Goal: Information Seeking & Learning: Learn about a topic

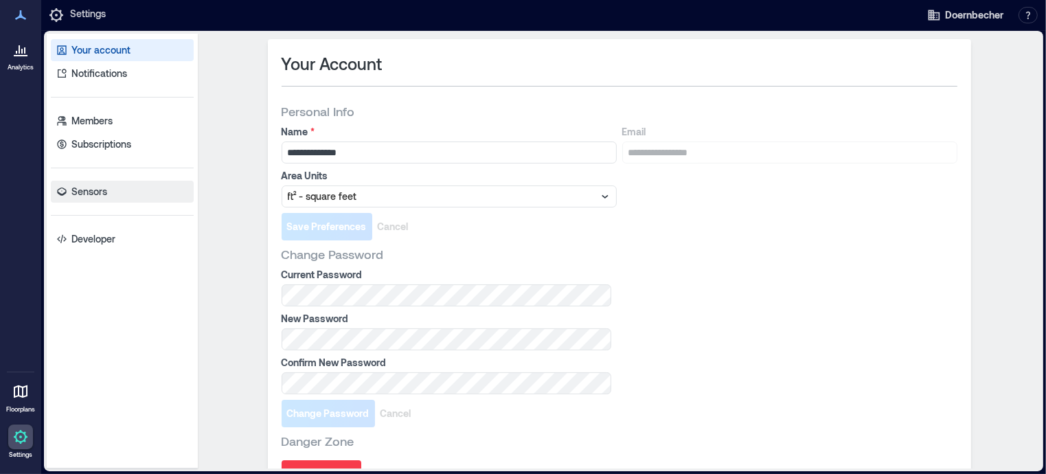
click at [93, 190] on p "Sensors" at bounding box center [89, 192] width 36 height 14
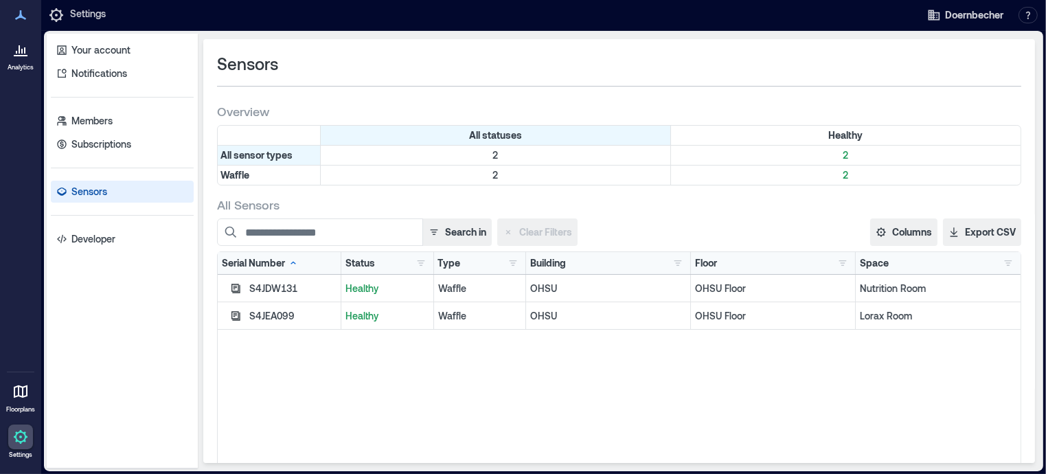
click at [275, 290] on div "S4JDW131" at bounding box center [292, 289] width 87 height 14
click at [233, 288] on icon "button" at bounding box center [235, 288] width 11 height 11
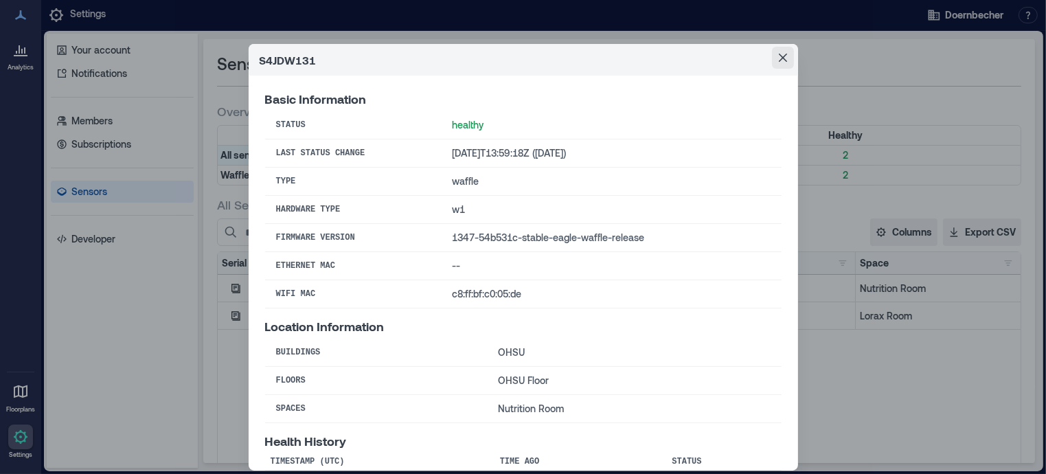
click at [778, 58] on icon "Close" at bounding box center [782, 58] width 8 height 8
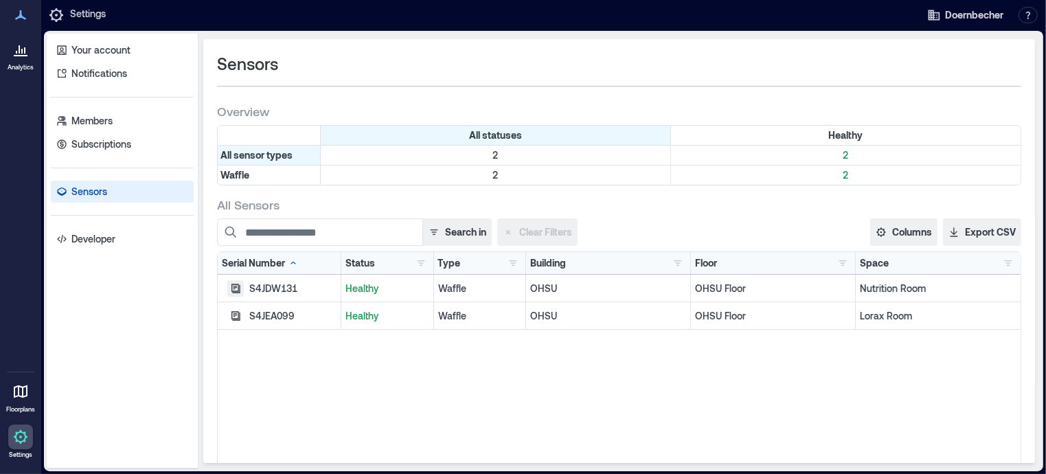
click at [231, 285] on icon "button" at bounding box center [235, 288] width 9 height 9
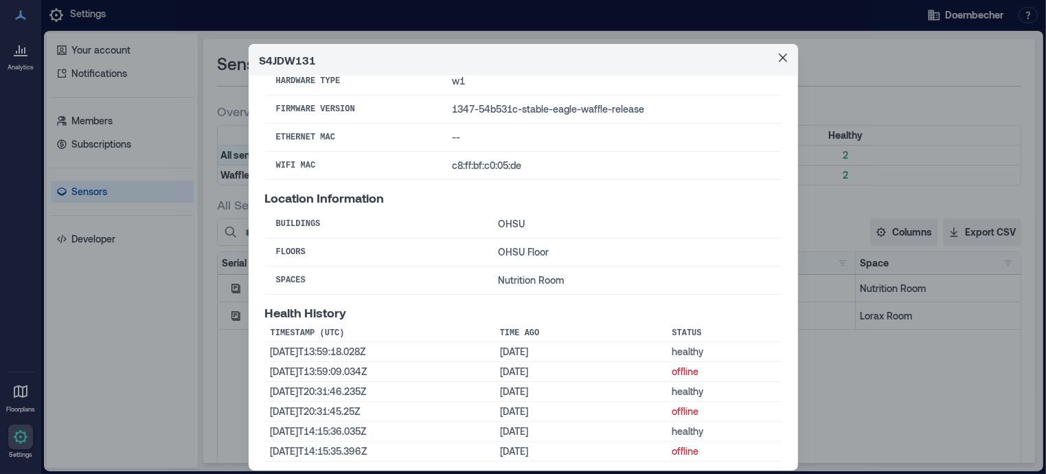
scroll to position [133, 0]
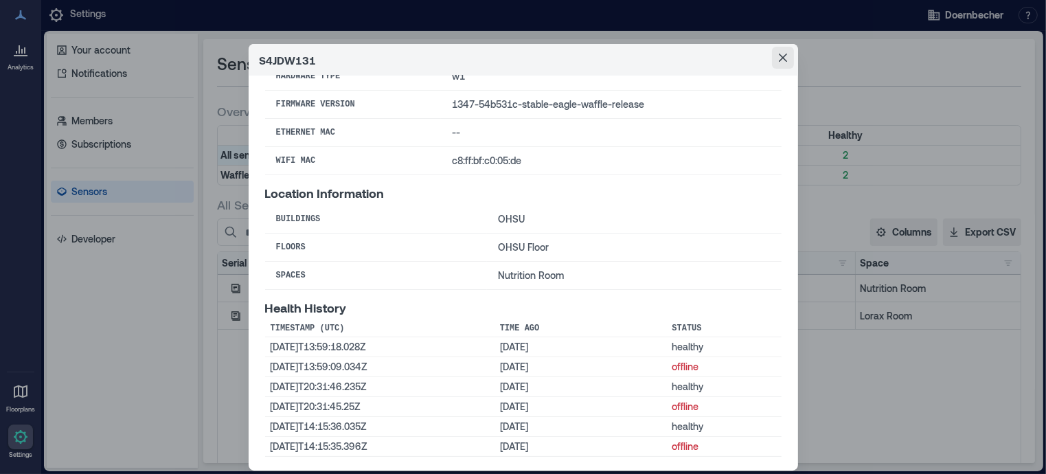
click at [778, 60] on icon "Close" at bounding box center [782, 58] width 8 height 8
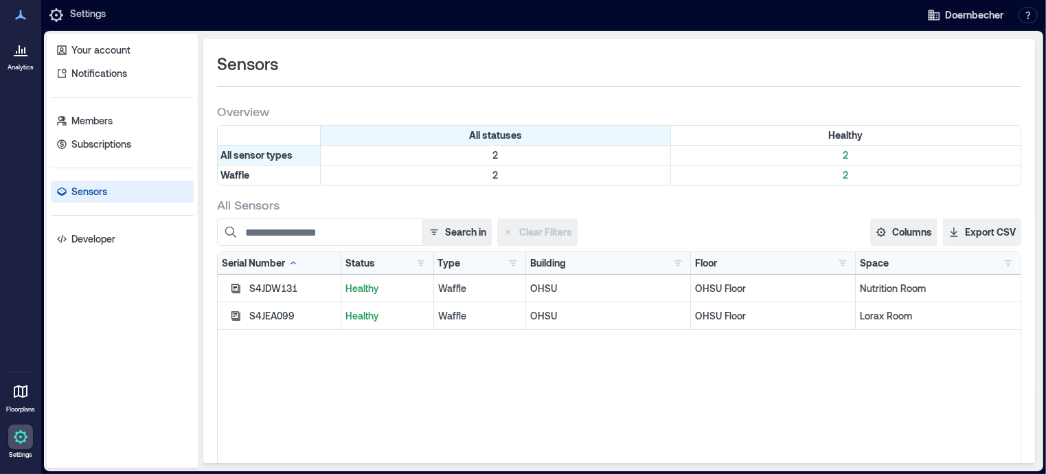
click at [442, 282] on div "Waffle" at bounding box center [480, 289] width 84 height 14
click at [554, 284] on p "OHSU" at bounding box center [608, 289] width 156 height 14
click at [490, 152] on p "2" at bounding box center [495, 155] width 344 height 14
click at [91, 189] on p "Sensors" at bounding box center [89, 192] width 36 height 14
click at [868, 288] on p "Nutrition Room" at bounding box center [938, 289] width 157 height 14
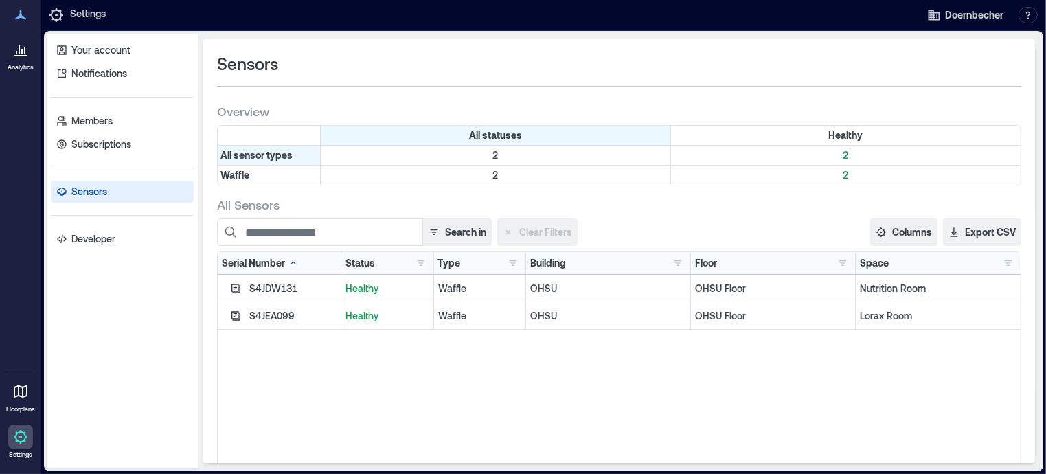
click at [865, 312] on p "Lorax Room" at bounding box center [938, 316] width 157 height 14
click at [725, 279] on div "OHSU Floor" at bounding box center [773, 288] width 165 height 27
click at [891, 376] on div "S4JDW131 Healthy Waffle OHSU OHSU Floor Nutrition Room S4JEA099 Healthy Waffle …" at bounding box center [619, 446] width 803 height 343
click at [878, 290] on p "Nutrition Room" at bounding box center [938, 289] width 157 height 14
click at [695, 288] on p "OHSU Floor" at bounding box center [773, 289] width 156 height 14
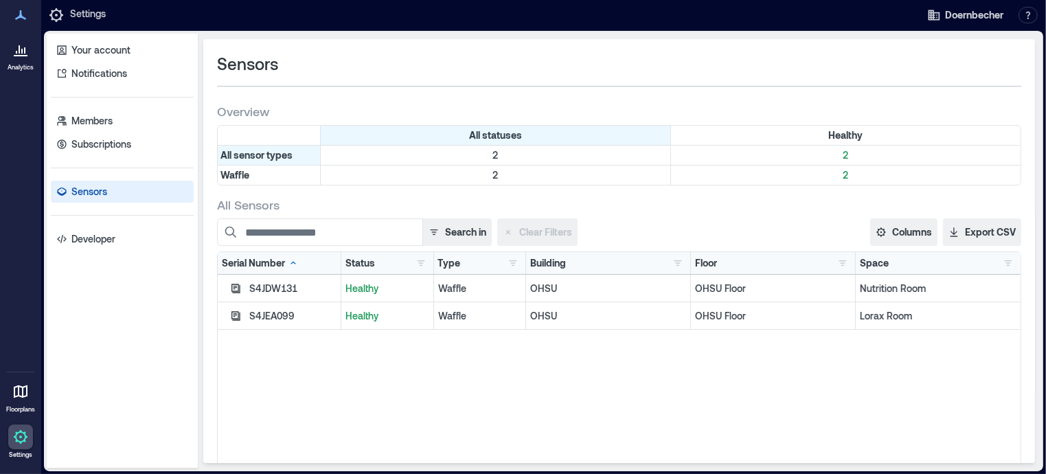
click at [427, 293] on div "Healthy" at bounding box center [387, 288] width 93 height 27
click at [236, 288] on icon "button" at bounding box center [235, 288] width 11 height 11
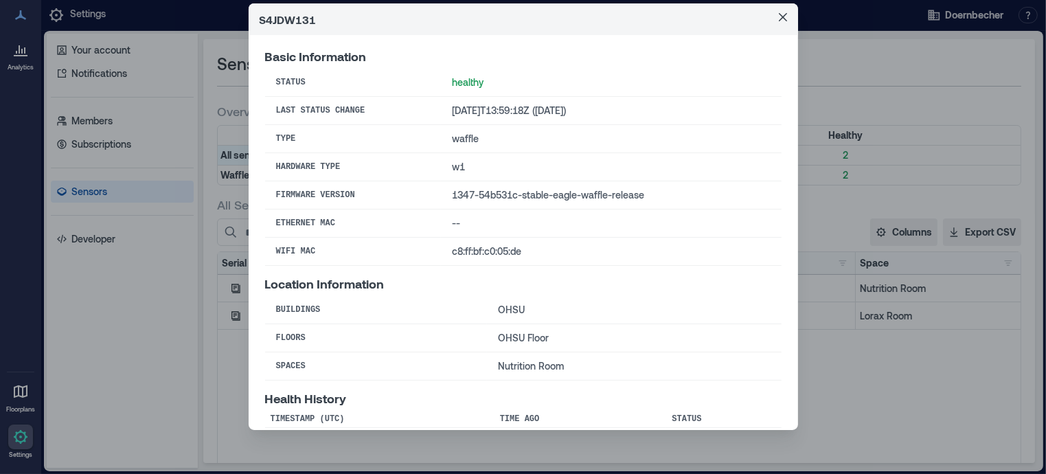
scroll to position [0, 0]
click at [779, 16] on icon "Close" at bounding box center [783, 17] width 8 height 8
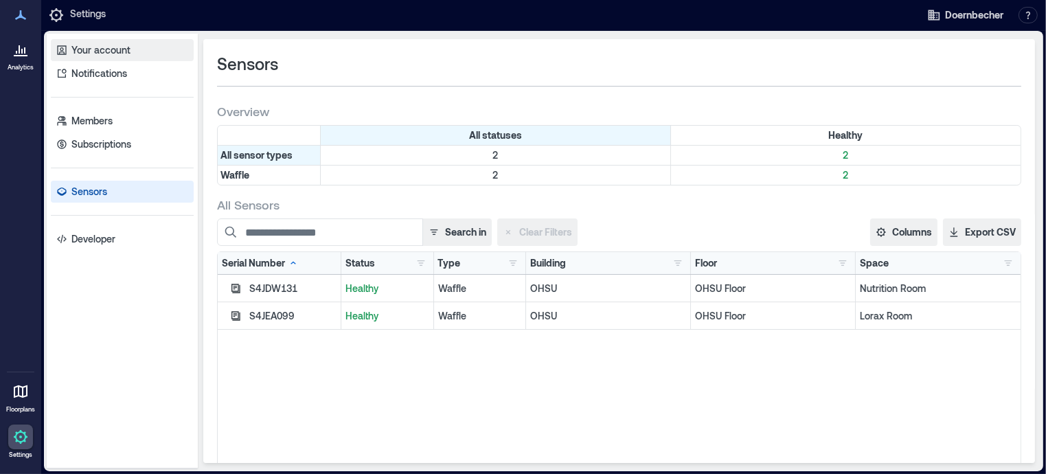
click at [107, 57] on link "Your account" at bounding box center [122, 50] width 143 height 22
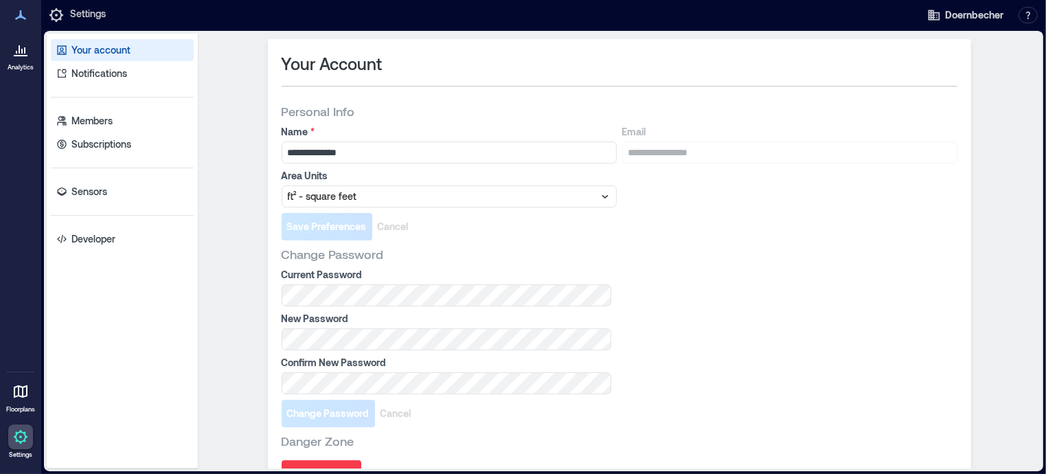
click at [16, 71] on p "Analytics" at bounding box center [21, 67] width 26 height 8
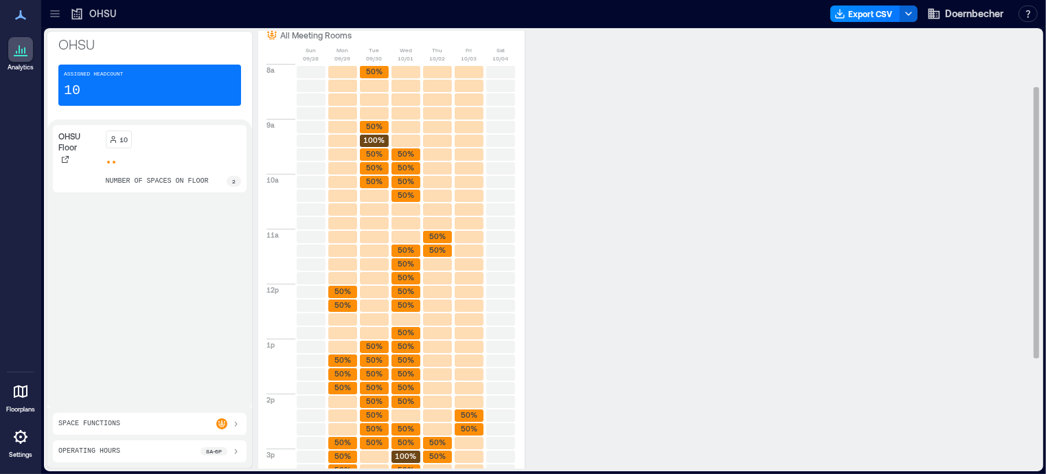
scroll to position [91, 0]
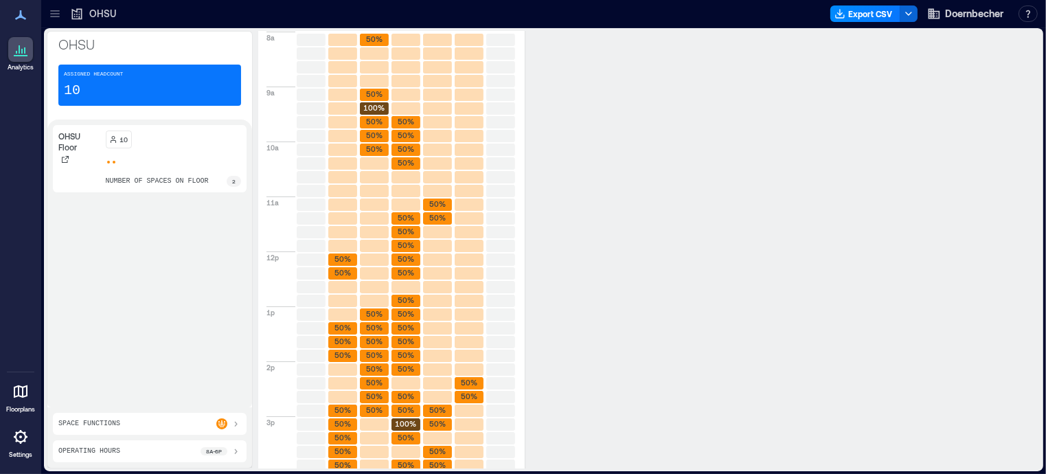
click at [100, 93] on div "Assigned Headcount 10" at bounding box center [149, 85] width 183 height 41
click at [718, 299] on div "Are there enough meeting rooms? Percentage of meeting rooms in use for more tha…" at bounding box center [643, 295] width 771 height 701
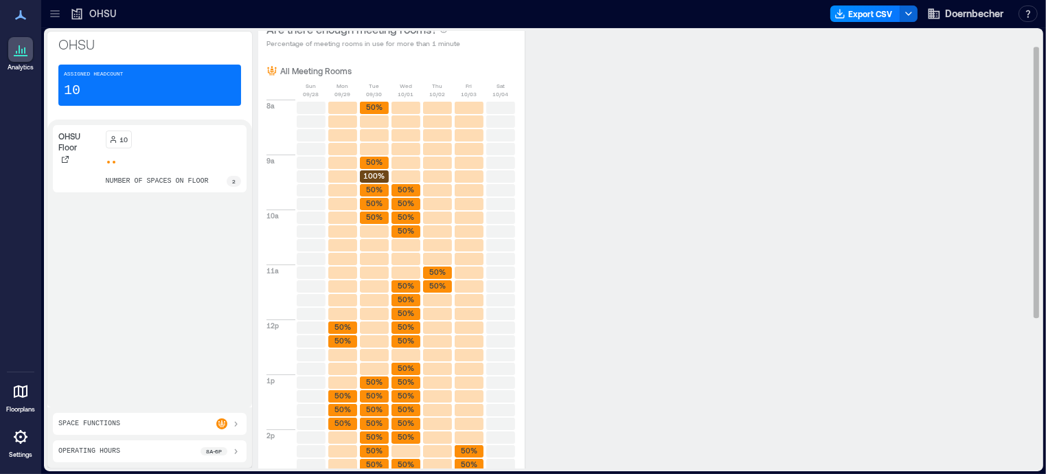
scroll to position [0, 0]
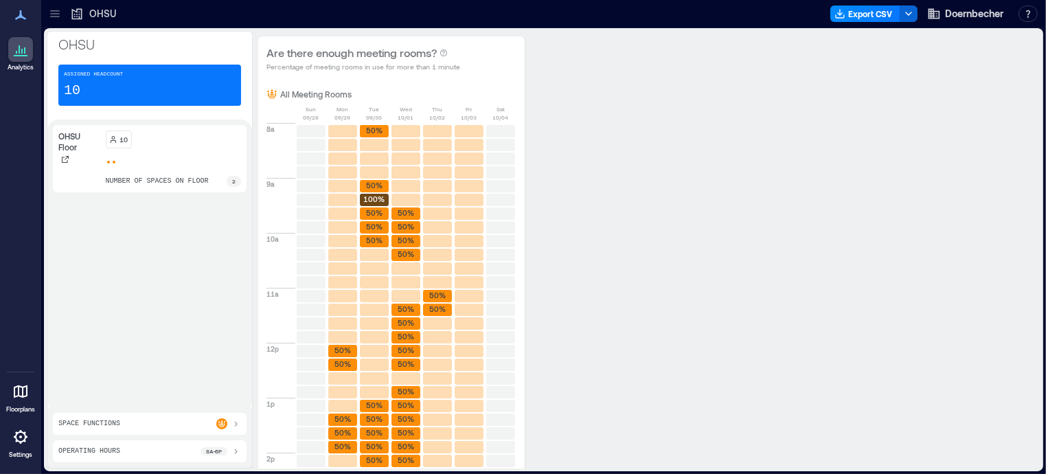
click at [192, 181] on p "number of spaces on floor" at bounding box center [157, 181] width 103 height 11
click at [231, 179] on div "2" at bounding box center [234, 181] width 14 height 11
click at [150, 98] on div "Assigned Headcount 10" at bounding box center [149, 85] width 183 height 41
click at [32, 394] on div at bounding box center [20, 391] width 25 height 25
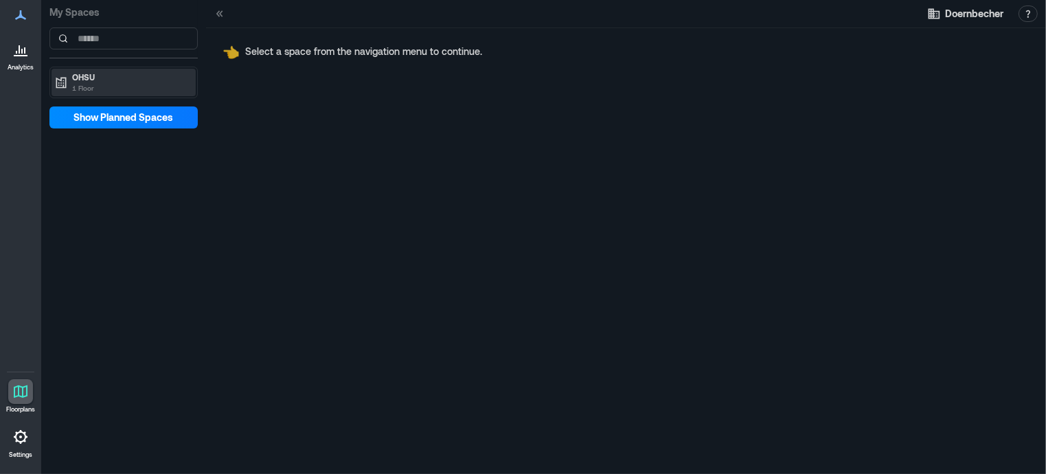
click at [102, 95] on div "OHSU 1 Floor" at bounding box center [123, 82] width 144 height 27
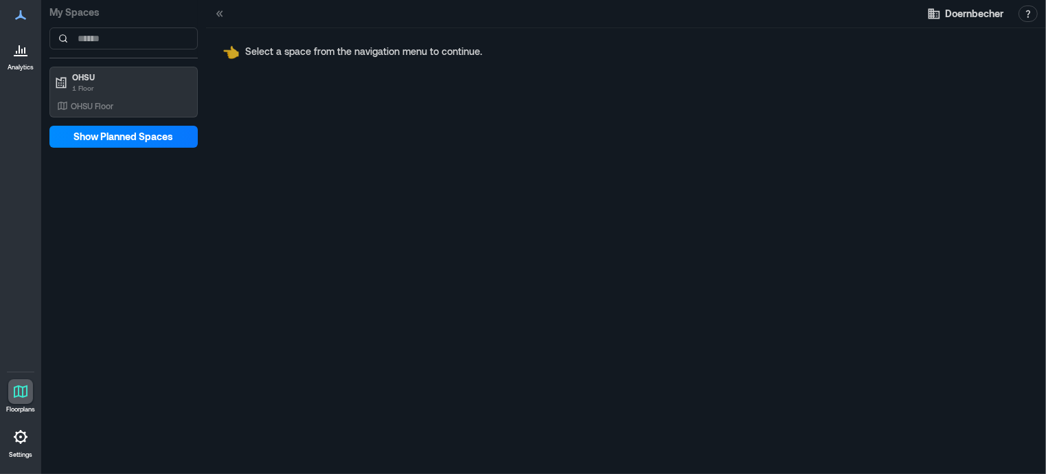
click at [22, 389] on icon at bounding box center [21, 391] width 14 height 13
click at [19, 16] on icon at bounding box center [20, 15] width 11 height 10
click at [19, 57] on icon at bounding box center [20, 49] width 16 height 16
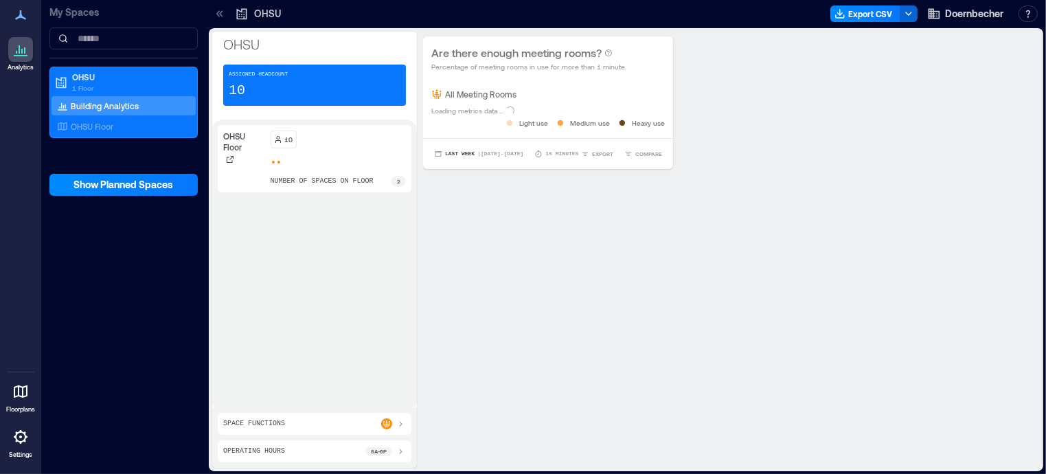
click at [23, 21] on icon at bounding box center [20, 15] width 16 height 16
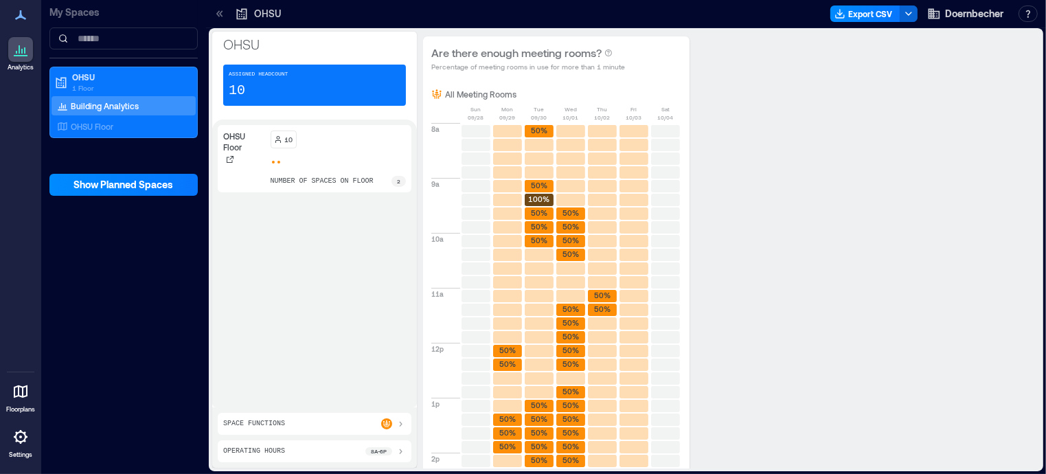
click at [23, 10] on icon at bounding box center [20, 15] width 16 height 16
click at [22, 15] on icon at bounding box center [20, 15] width 11 height 10
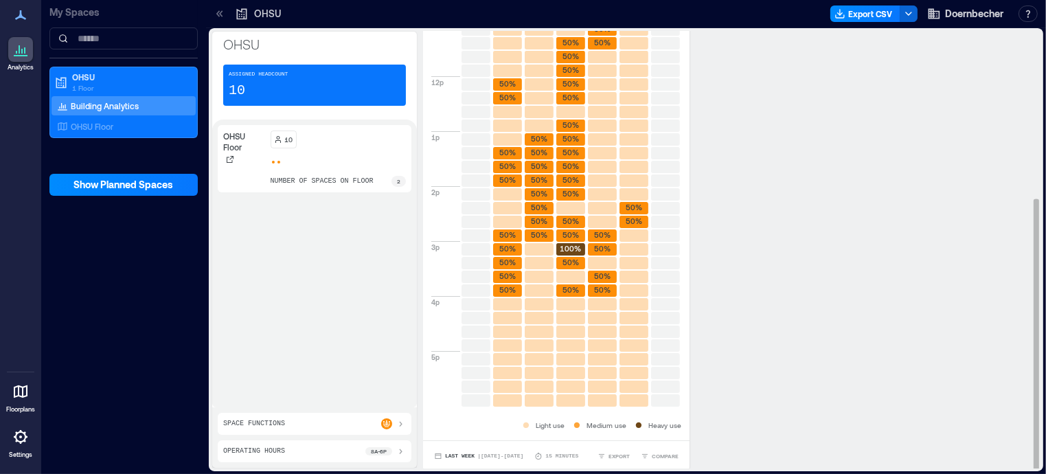
scroll to position [268, 0]
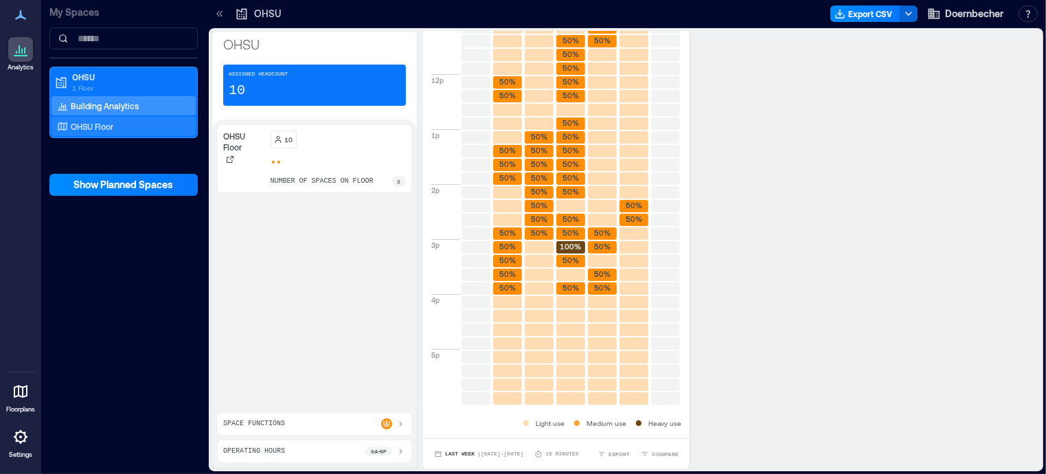
click at [85, 121] on p "OHSU Floor" at bounding box center [92, 126] width 43 height 11
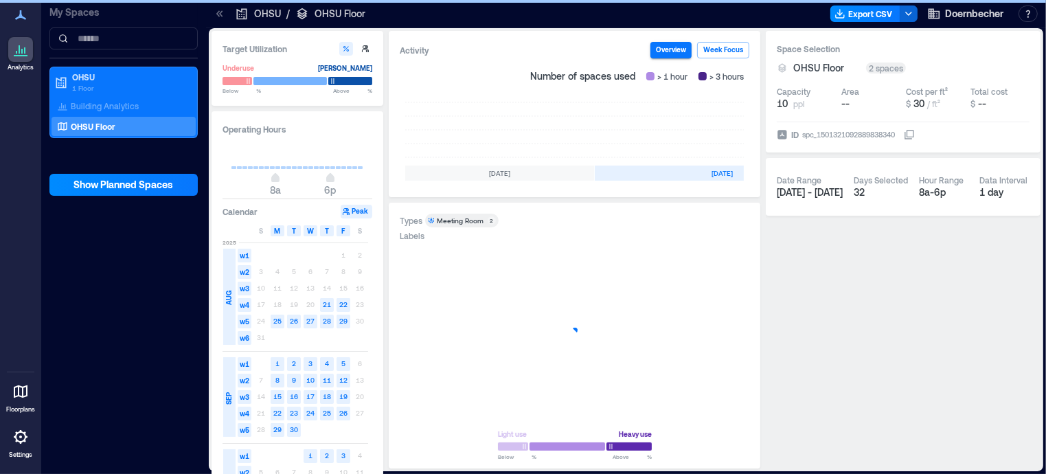
click at [18, 24] on div at bounding box center [20, 15] width 25 height 25
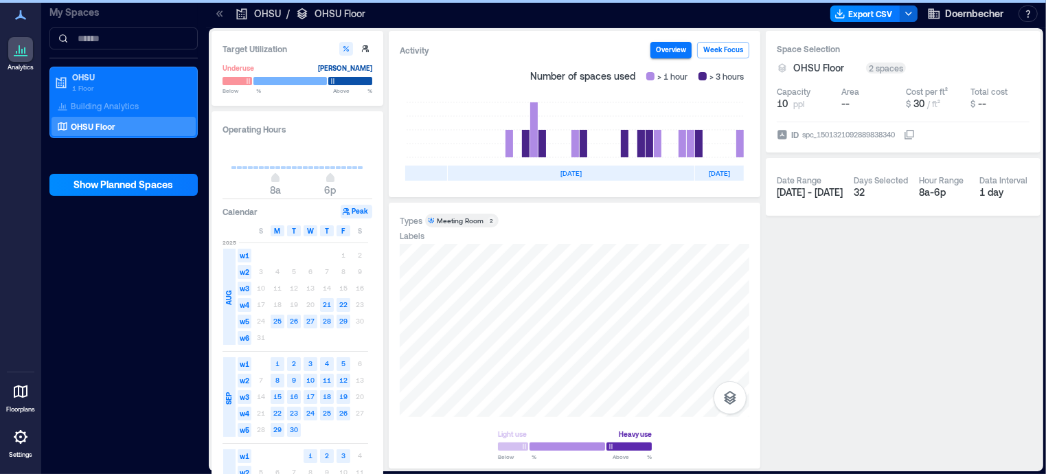
drag, startPoint x: 15, startPoint y: 45, endPoint x: 615, endPoint y: 200, distance: 620.0
click at [15, 46] on icon at bounding box center [20, 49] width 16 height 16
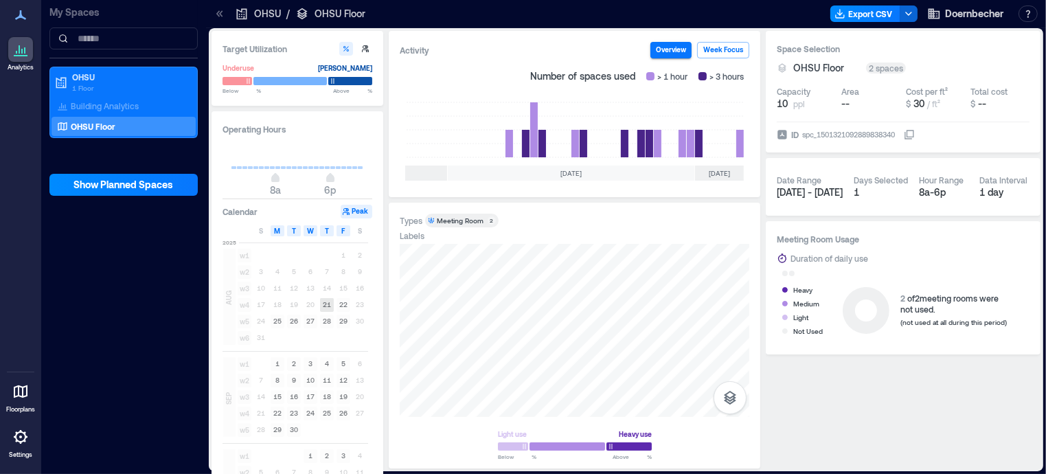
click at [324, 304] on text "21" at bounding box center [327, 304] width 8 height 8
click at [320, 319] on rect at bounding box center [327, 321] width 14 height 14
click at [102, 112] on div "Building Analytics" at bounding box center [123, 105] width 144 height 19
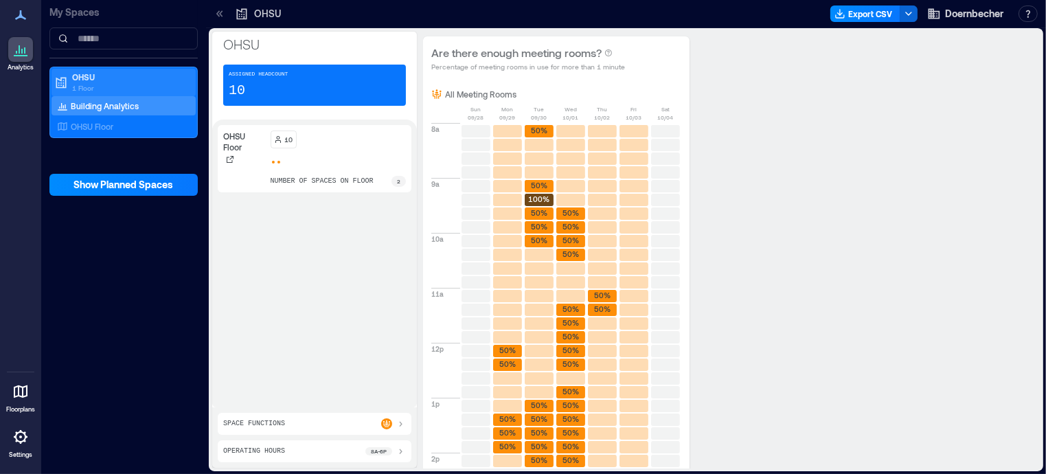
click at [91, 89] on p "1 Floor" at bounding box center [129, 87] width 115 height 11
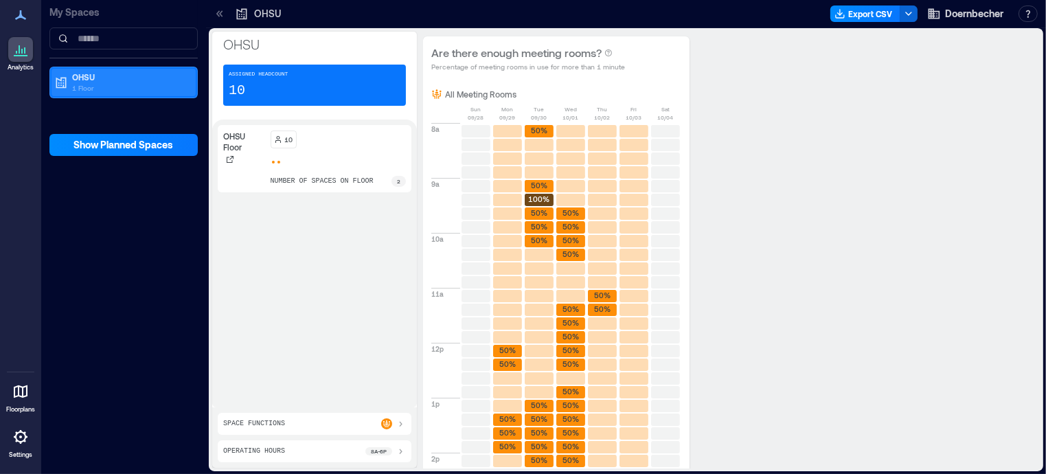
click at [91, 89] on p "1 Floor" at bounding box center [129, 87] width 115 height 11
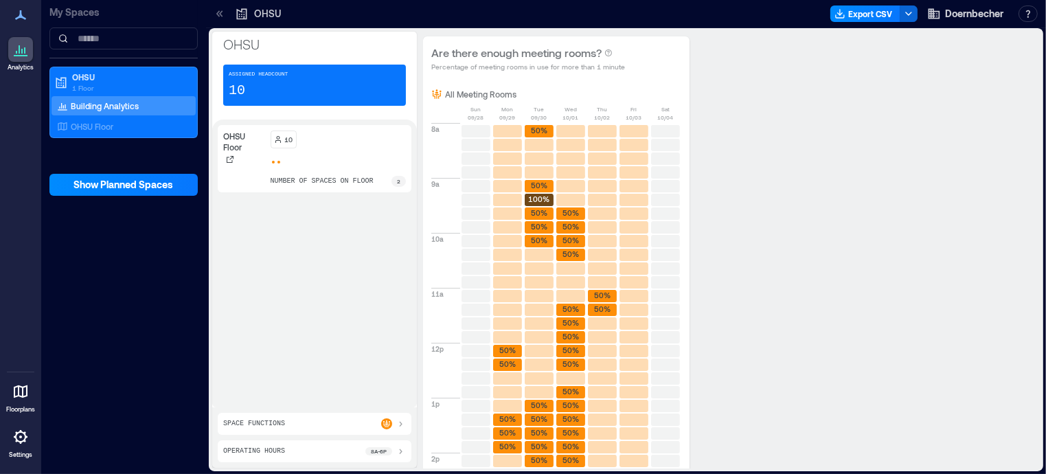
click at [401, 427] on icon at bounding box center [400, 423] width 11 height 11
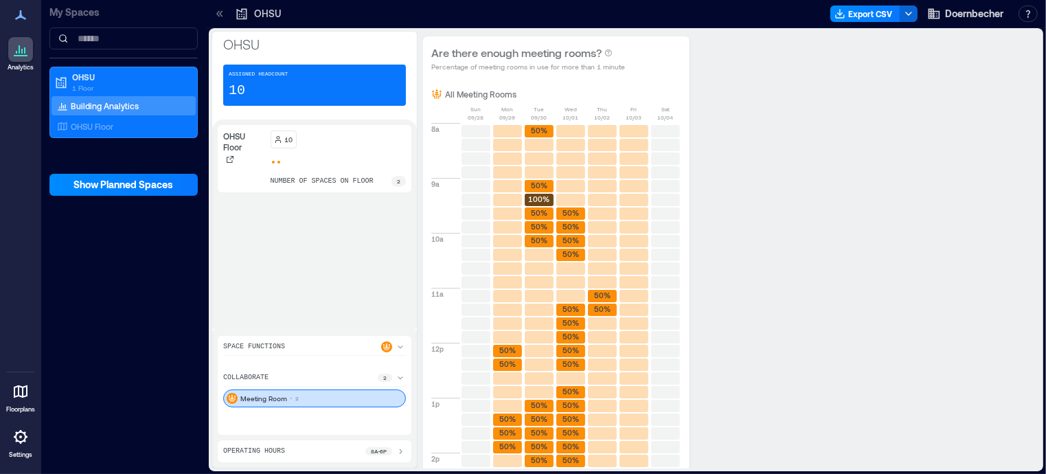
click at [284, 399] on p "Meeting Room" at bounding box center [263, 398] width 47 height 11
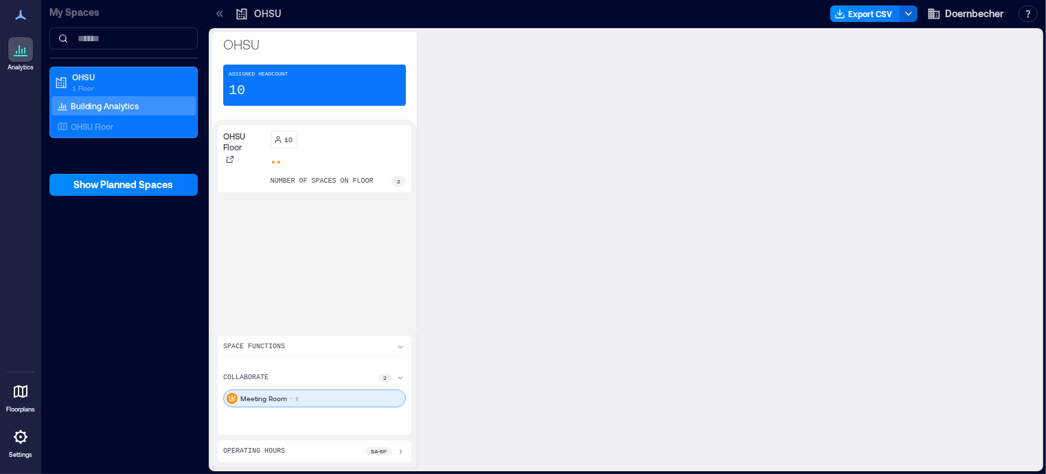
click at [284, 399] on p "Meeting Room" at bounding box center [263, 398] width 47 height 11
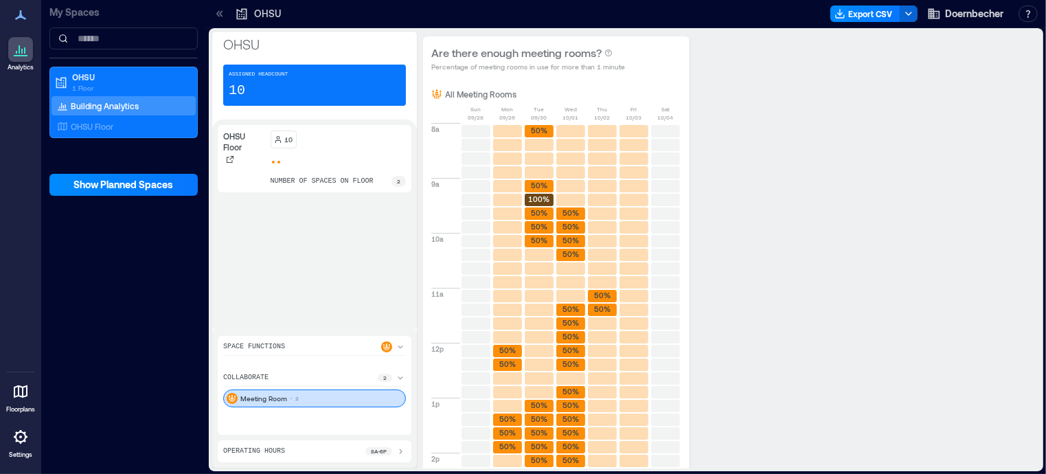
click at [181, 373] on div "My Spaces OHSU 1 Floor Building Analytics OHSU Floor Show Planned Spaces" at bounding box center [123, 237] width 165 height 474
